Goal: Contribute content: Add original content to the website for others to see

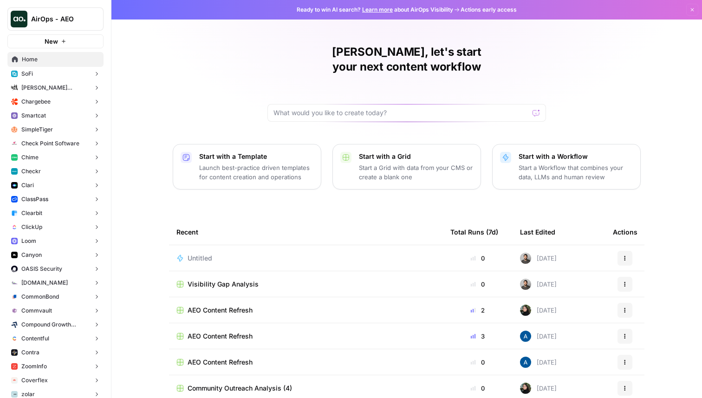
click at [50, 22] on span "AirOps - AEO" at bounding box center [59, 18] width 56 height 9
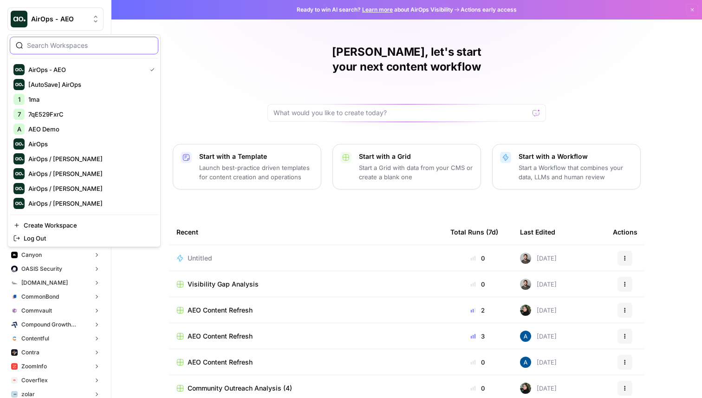
click at [43, 41] on input "search" at bounding box center [89, 45] width 125 height 9
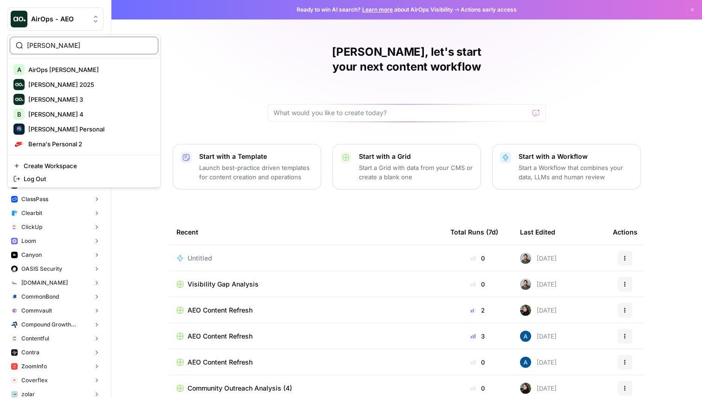
type input "[PERSON_NAME]"
click at [81, 131] on span "[PERSON_NAME] Personal" at bounding box center [89, 128] width 123 height 9
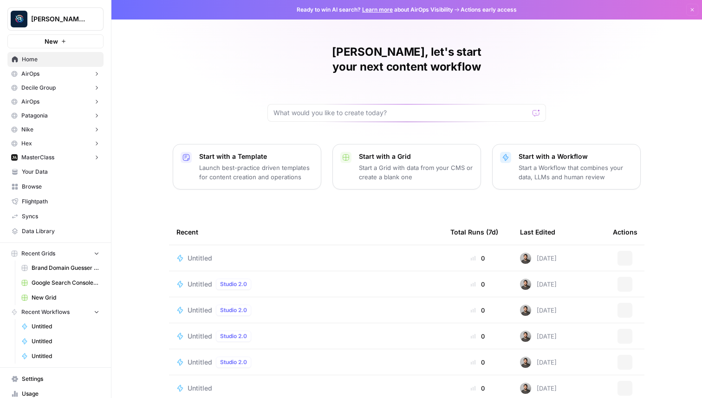
click at [51, 176] on span "Your Data" at bounding box center [61, 172] width 78 height 8
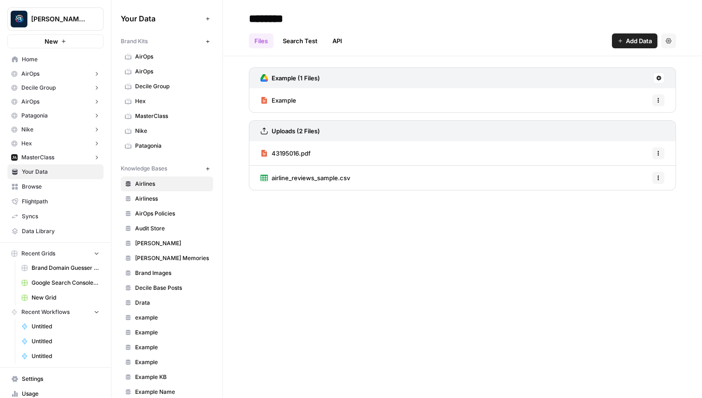
click at [637, 31] on div "Files Search Test API Add Data Settings" at bounding box center [462, 37] width 427 height 22
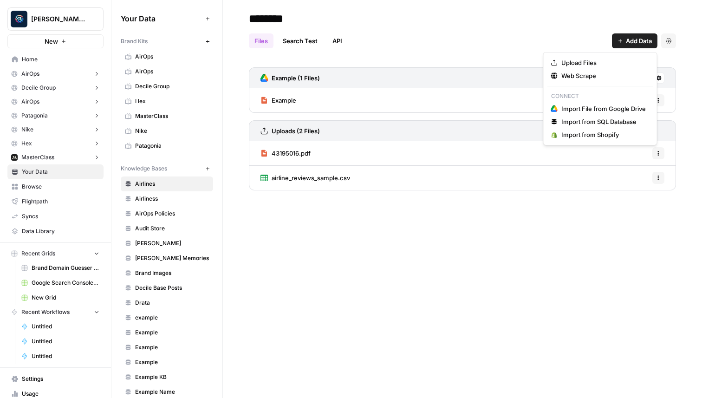
click at [634, 40] on span "Add Data" at bounding box center [639, 40] width 26 height 9
click at [617, 63] on span "Upload Files" at bounding box center [604, 62] width 85 height 9
